Goal: Transaction & Acquisition: Purchase product/service

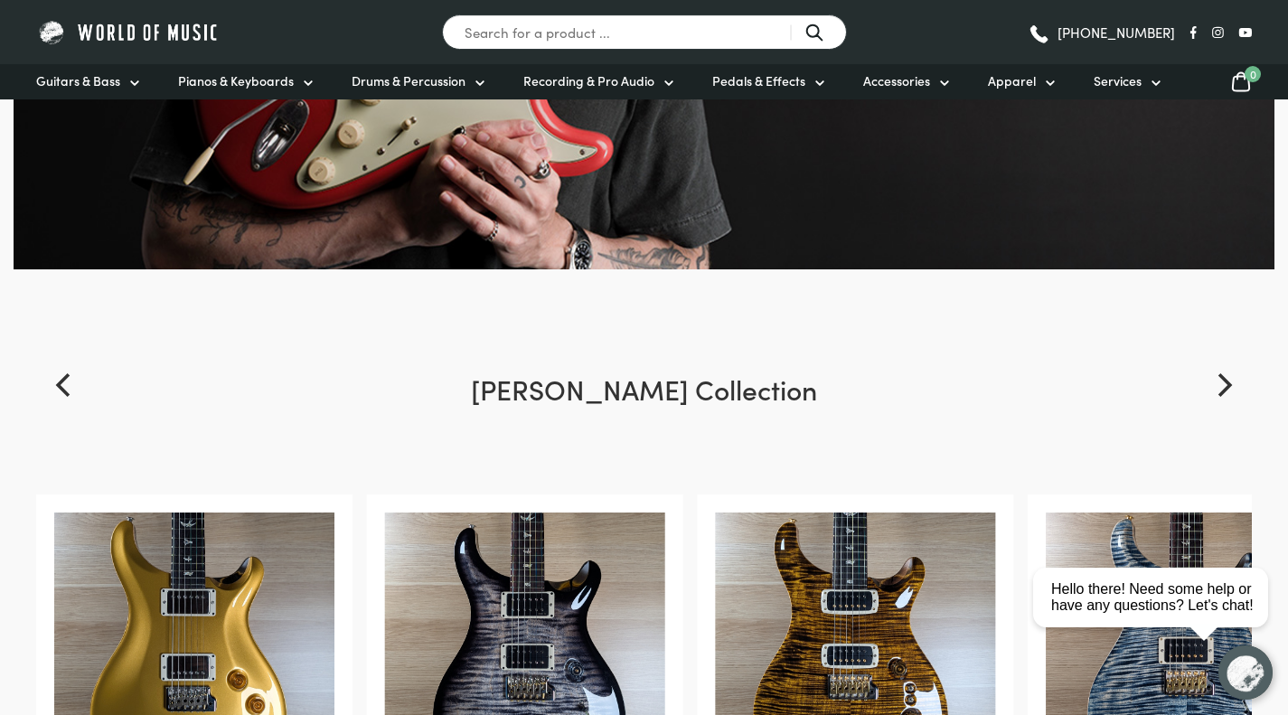
scroll to position [559, 0]
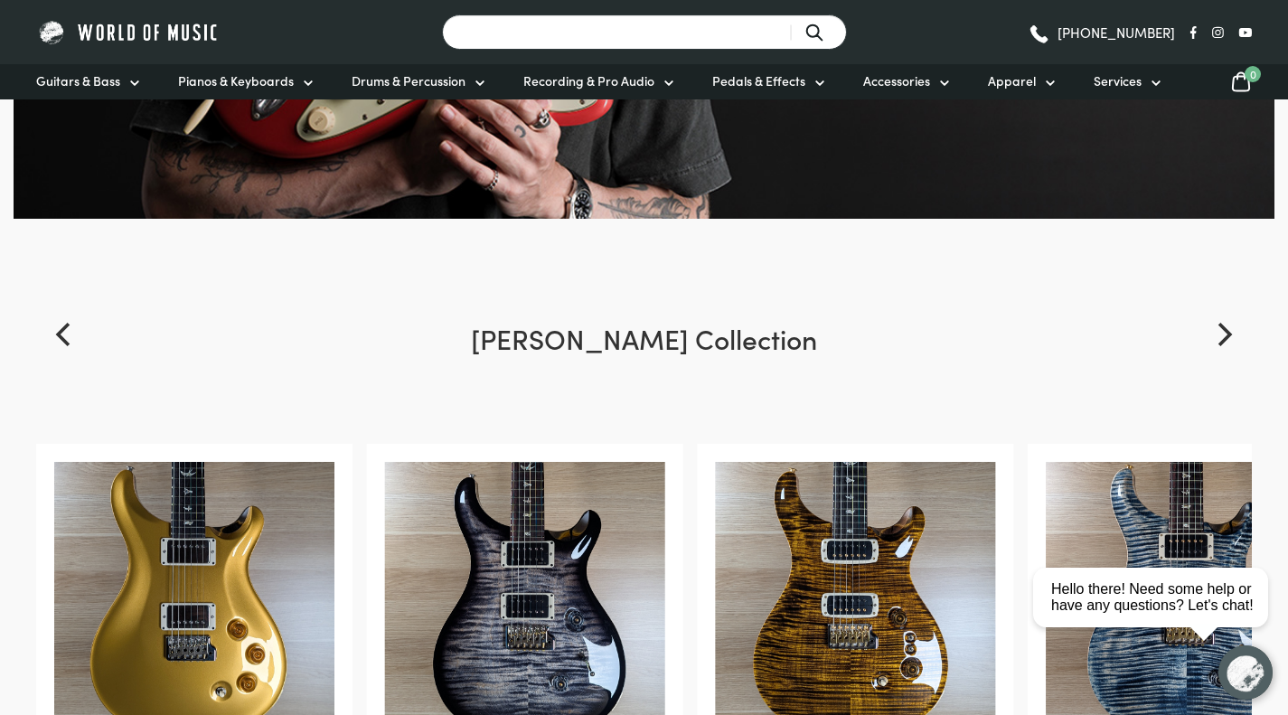
click at [615, 33] on input "Search for a product ..." at bounding box center [644, 31] width 405 height 35
type input "Capo"
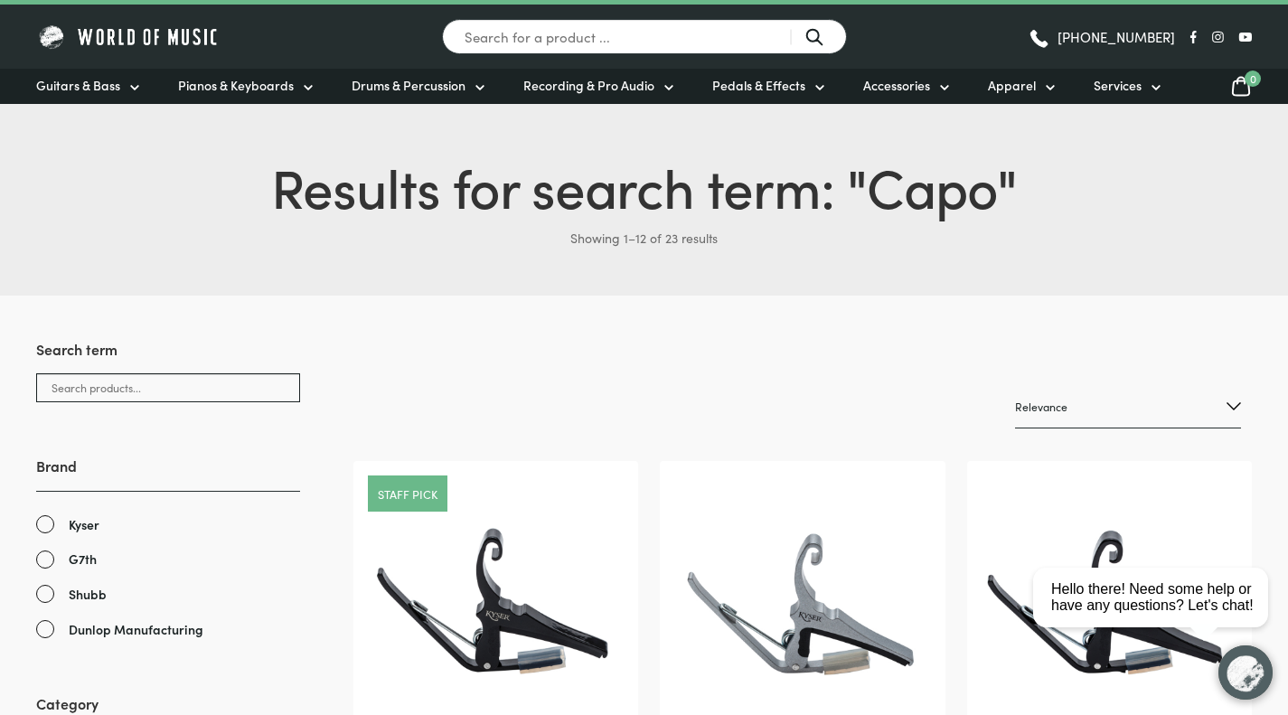
scroll to position [30, 0]
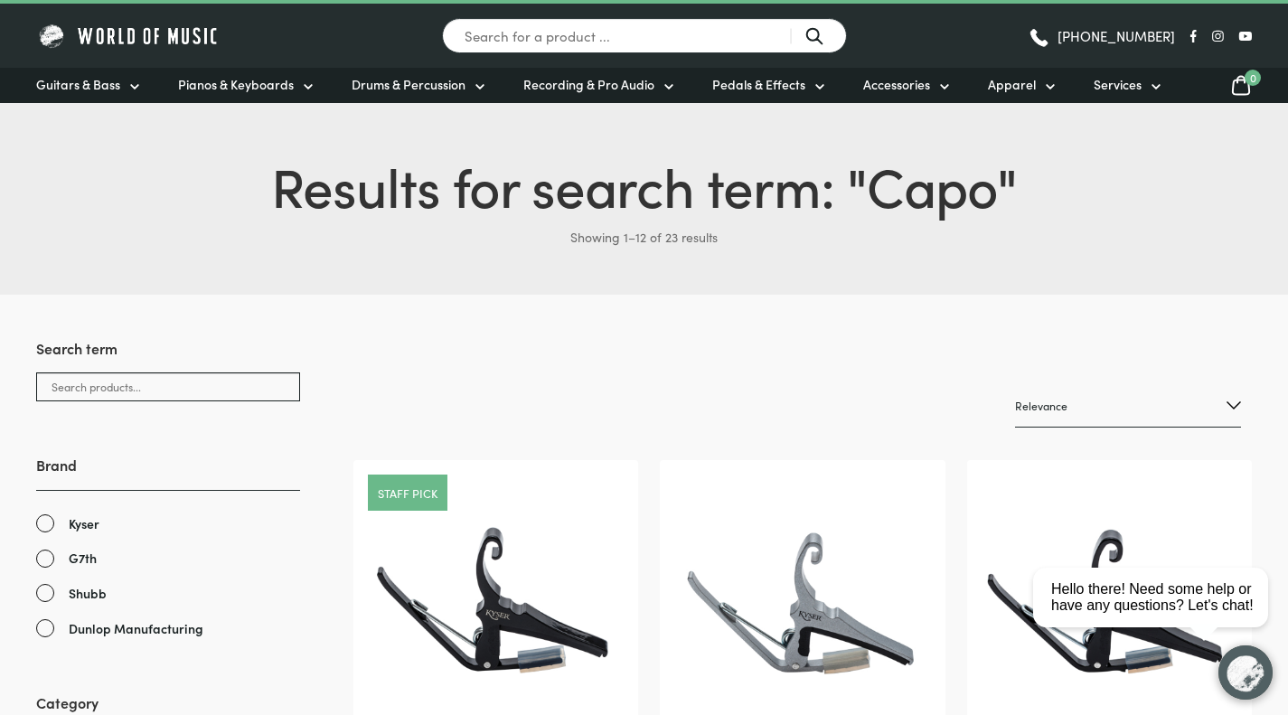
click at [1076, 399] on select "Relevance Sort by popularity Sort by average rating Sort by latest Sort by pric…" at bounding box center [1128, 406] width 226 height 42
select select "price"
click at [1015, 385] on select "Relevance Sort by popularity Sort by average rating Sort by latest Sort by pric…" at bounding box center [1128, 406] width 226 height 42
